Goal: Task Accomplishment & Management: Manage account settings

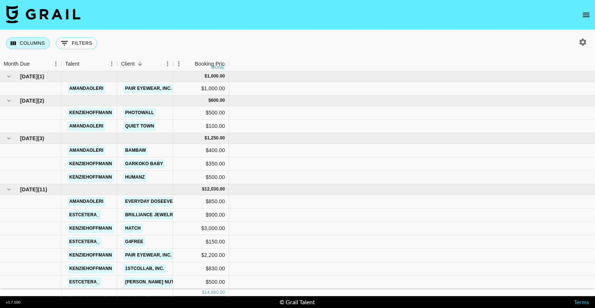
click at [32, 45] on button "Columns" at bounding box center [28, 43] width 44 height 12
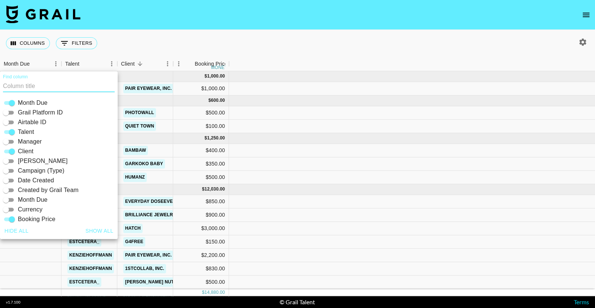
click at [102, 228] on button "Show all" at bounding box center [100, 231] width 34 height 14
checkbox input "true"
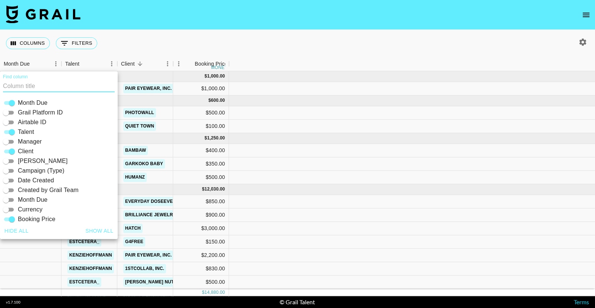
checkbox input "true"
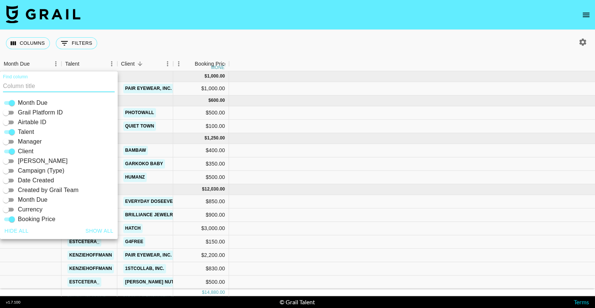
checkbox input "true"
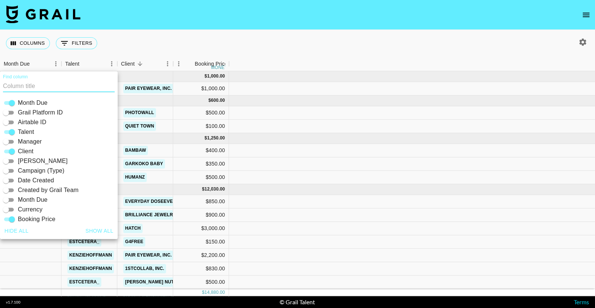
checkbox input "true"
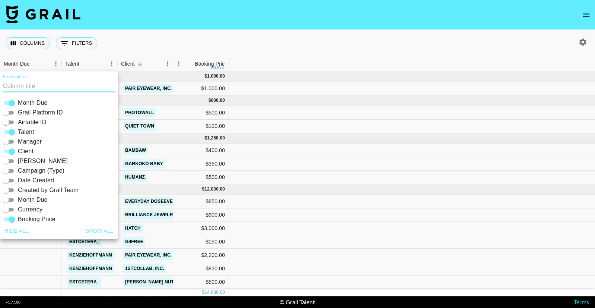
checkbox input "true"
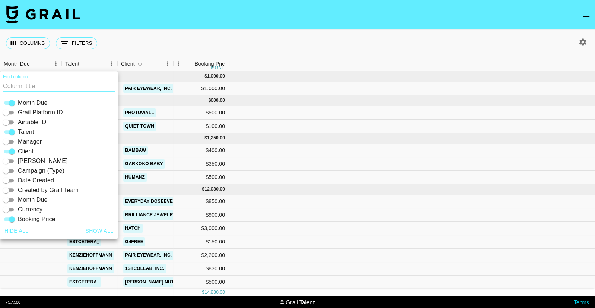
checkbox input "true"
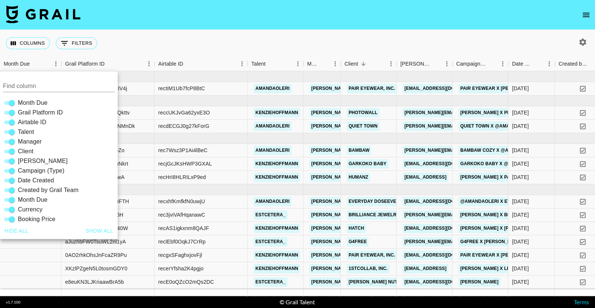
click at [366, 49] on div "Columns 0 Filters + Booking" at bounding box center [297, 43] width 595 height 27
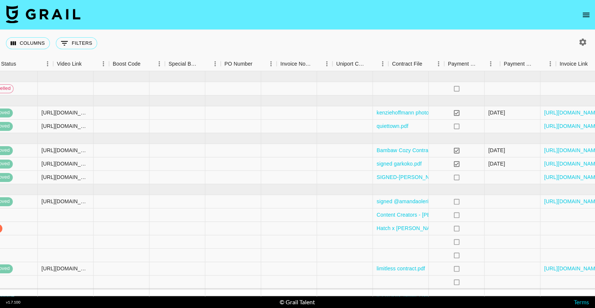
scroll to position [0, 986]
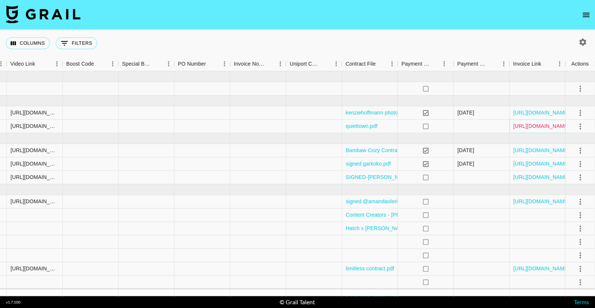
click at [561, 129] on link "[URL][DOMAIN_NAME]" at bounding box center [541, 125] width 56 height 7
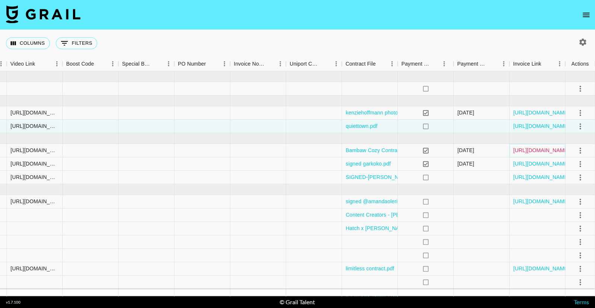
click at [549, 151] on link "[URL][DOMAIN_NAME]" at bounding box center [541, 149] width 56 height 7
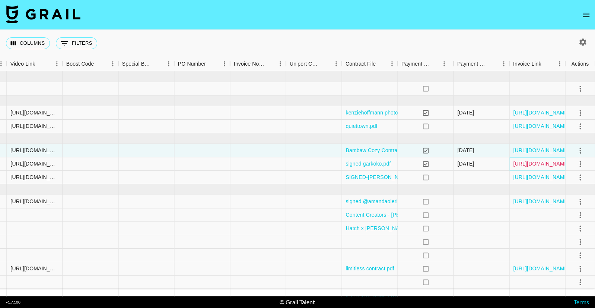
click at [546, 165] on link "[URL][DOMAIN_NAME]" at bounding box center [541, 163] width 56 height 7
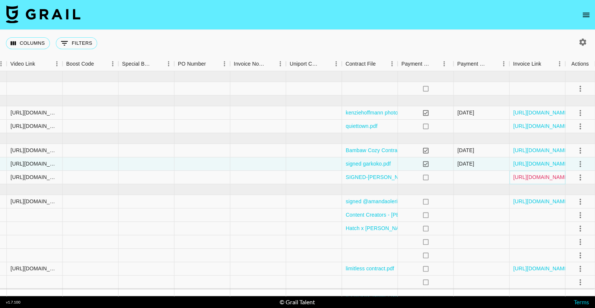
click at [535, 175] on link "[URL][DOMAIN_NAME]" at bounding box center [541, 176] width 56 height 7
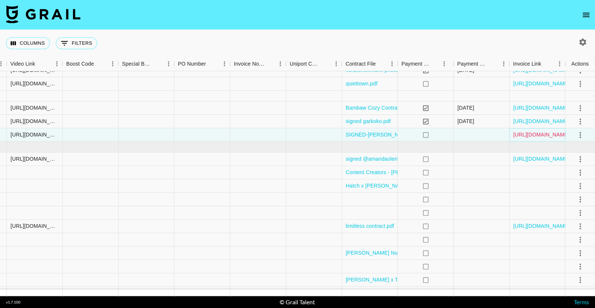
scroll to position [52, 986]
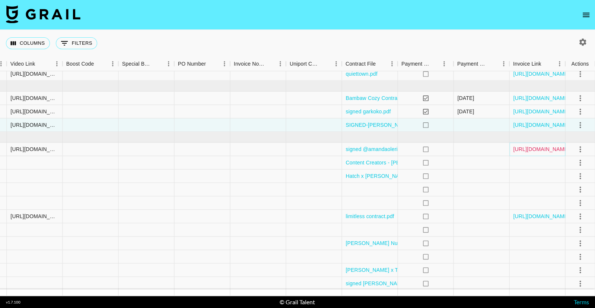
click at [522, 150] on link "[URL][DOMAIN_NAME]" at bounding box center [541, 148] width 56 height 7
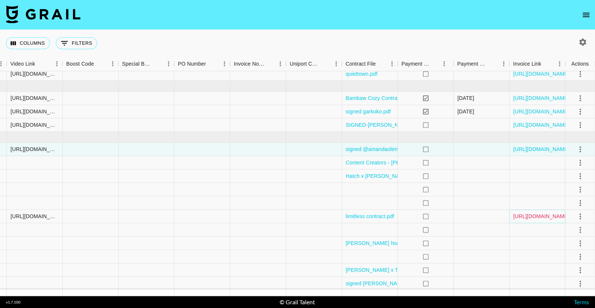
click at [546, 218] on link "[URL][DOMAIN_NAME]" at bounding box center [541, 215] width 56 height 7
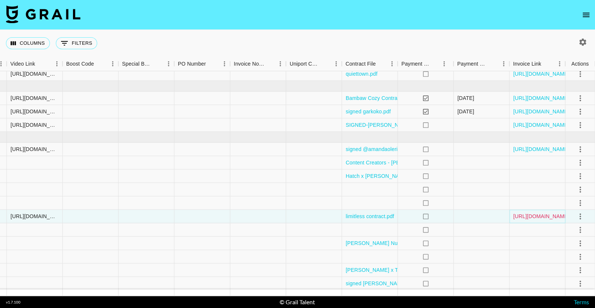
click at [559, 215] on link "[URL][DOMAIN_NAME]" at bounding box center [541, 215] width 56 height 7
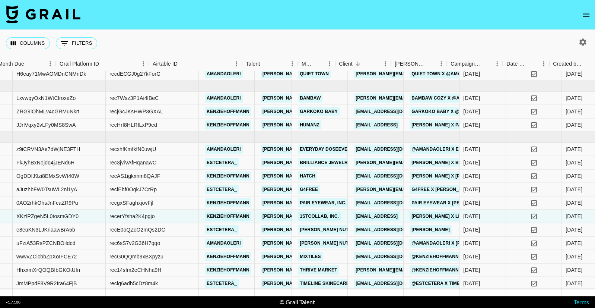
scroll to position [52, 0]
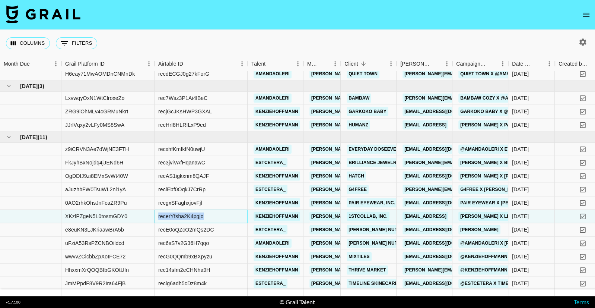
drag, startPoint x: 215, startPoint y: 216, endPoint x: 74, endPoint y: 220, distance: 140.5
drag, startPoint x: 66, startPoint y: 216, endPoint x: 211, endPoint y: 216, distance: 144.9
copy div "XKzlPZgeN5L0tosmGDY0 recerYfsha2K4pgjo"
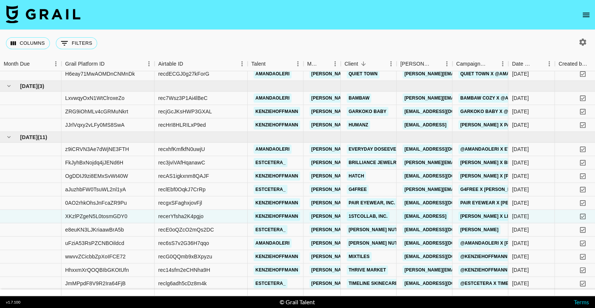
click at [278, 46] on div "Columns 0 Filters + Booking" at bounding box center [297, 43] width 595 height 27
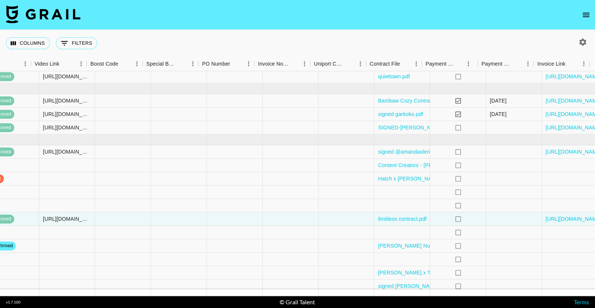
scroll to position [50, 986]
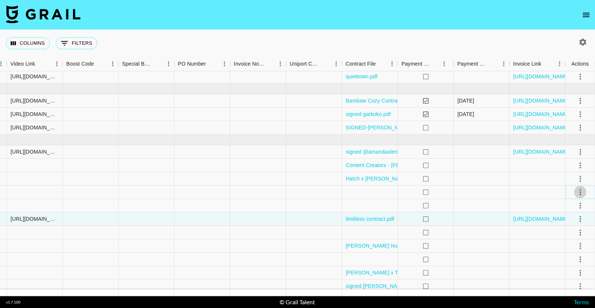
click at [581, 193] on icon "select merge strategy" at bounding box center [580, 191] width 9 height 9
click at [582, 205] on li "Confirm" at bounding box center [571, 207] width 48 height 13
click at [577, 235] on li "Draft Created" at bounding box center [571, 234] width 48 height 13
click at [507, 9] on nav at bounding box center [297, 15] width 595 height 30
click at [581, 207] on icon "select merge strategy" at bounding box center [580, 205] width 9 height 9
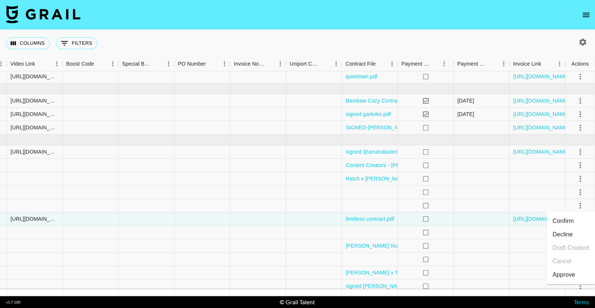
click at [574, 219] on li "Confirm" at bounding box center [571, 220] width 48 height 13
click at [502, 39] on div "Columns 0 Filters + Booking" at bounding box center [297, 43] width 595 height 27
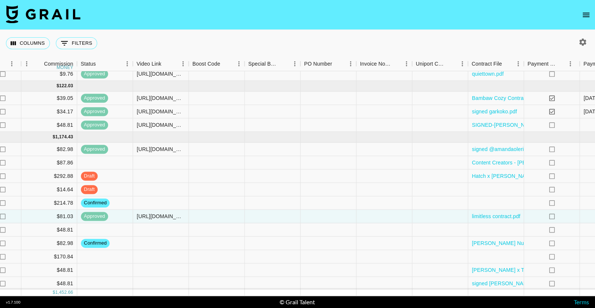
scroll to position [52, 986]
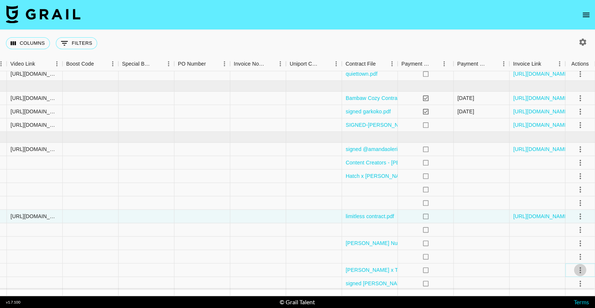
click at [578, 268] on icon "select merge strategy" at bounding box center [580, 269] width 9 height 9
click at [570, 195] on li "Confirm" at bounding box center [571, 199] width 48 height 13
click at [565, 227] on li "Draft Created" at bounding box center [571, 226] width 48 height 13
click at [503, 39] on div "Columns 0 Filters + Booking" at bounding box center [297, 43] width 595 height 27
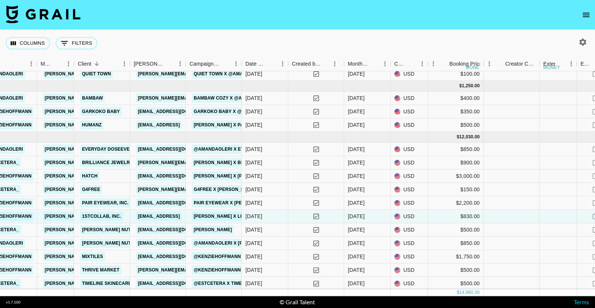
scroll to position [52, 266]
click at [357, 202] on div "[DATE]" at bounding box center [356, 202] width 17 height 7
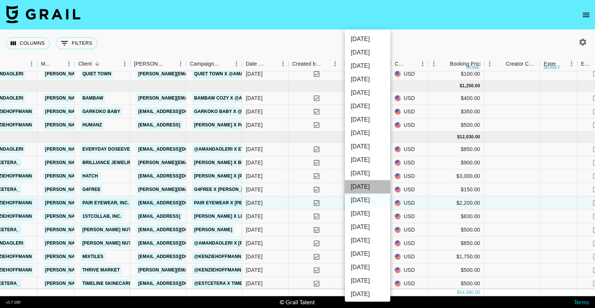
click at [360, 190] on li "[DATE]" at bounding box center [367, 186] width 45 height 13
type input "[DATE]"
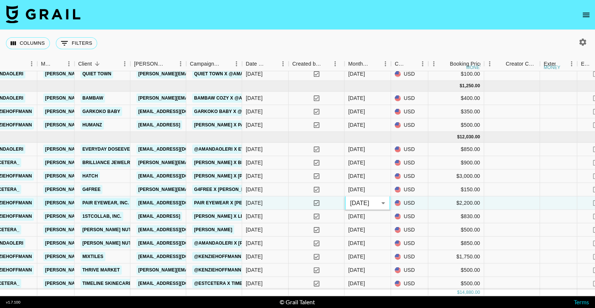
click at [440, 21] on nav at bounding box center [297, 15] width 595 height 30
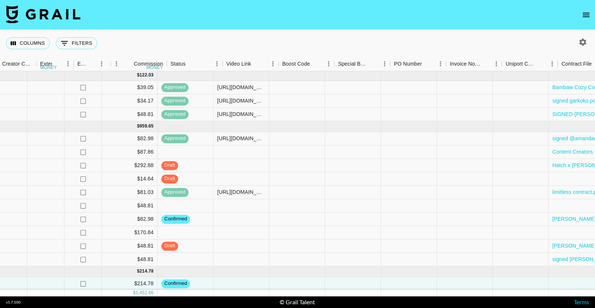
scroll to position [63, 823]
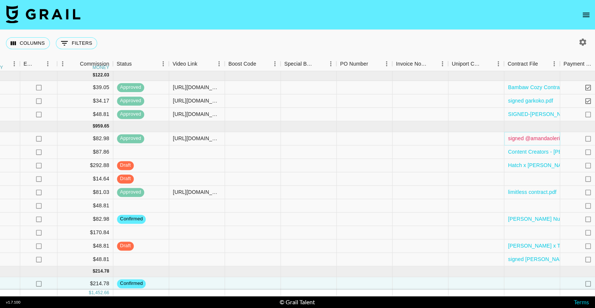
click at [541, 140] on link "signed @amandaoleri x Everyday Dose Influencer Agreement [DATE] (1) (1).pdf" at bounding box center [602, 138] width 189 height 7
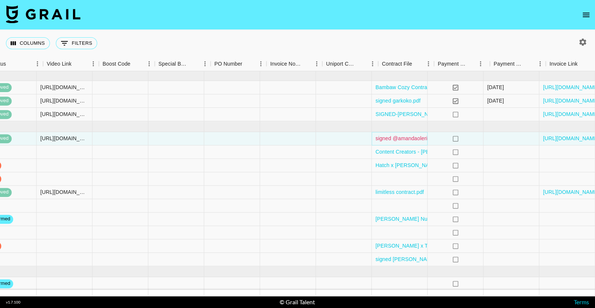
scroll to position [63, 986]
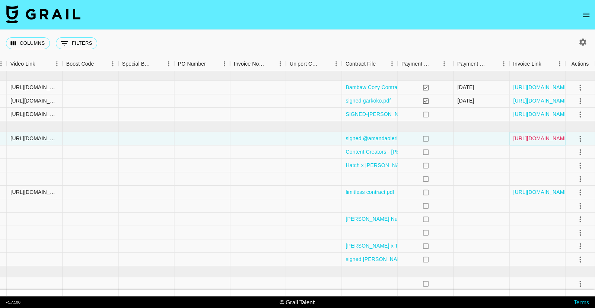
click at [525, 138] on link "[URL][DOMAIN_NAME]" at bounding box center [541, 138] width 56 height 7
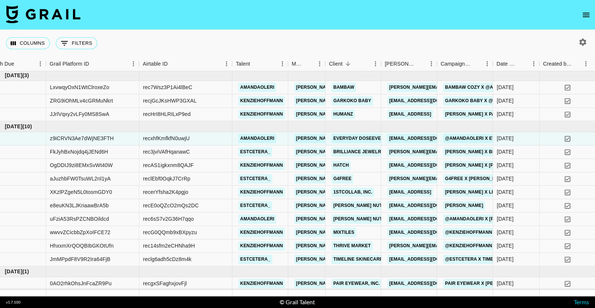
scroll to position [63, 0]
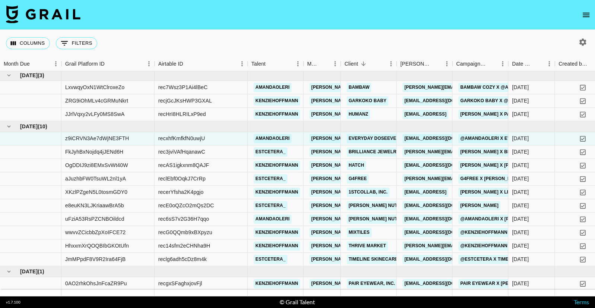
click at [445, 39] on div "Columns 0 Filters + Booking" at bounding box center [297, 43] width 595 height 27
